Goal: Share content

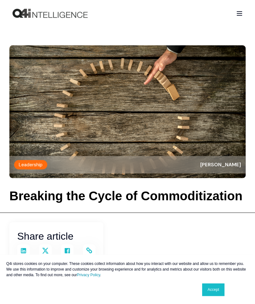
click at [16, 226] on div "Share article Link copied" at bounding box center [56, 242] width 94 height 41
click at [87, 181] on header "Leadership Kevin Trokey Breaking the Cycle of Commoditization" at bounding box center [127, 120] width 255 height 186
